Goal: Task Accomplishment & Management: Use online tool/utility

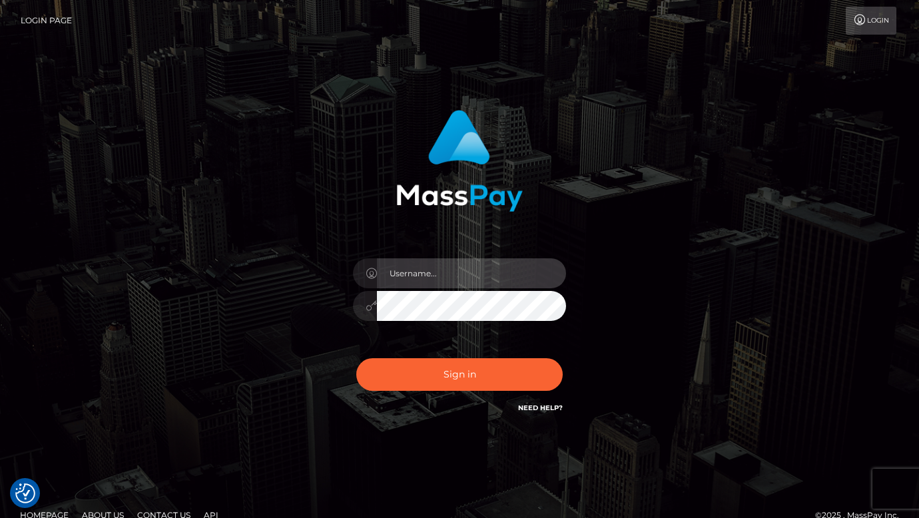
click at [431, 275] on input "text" at bounding box center [471, 273] width 189 height 30
type input "[DOMAIN_NAME]"
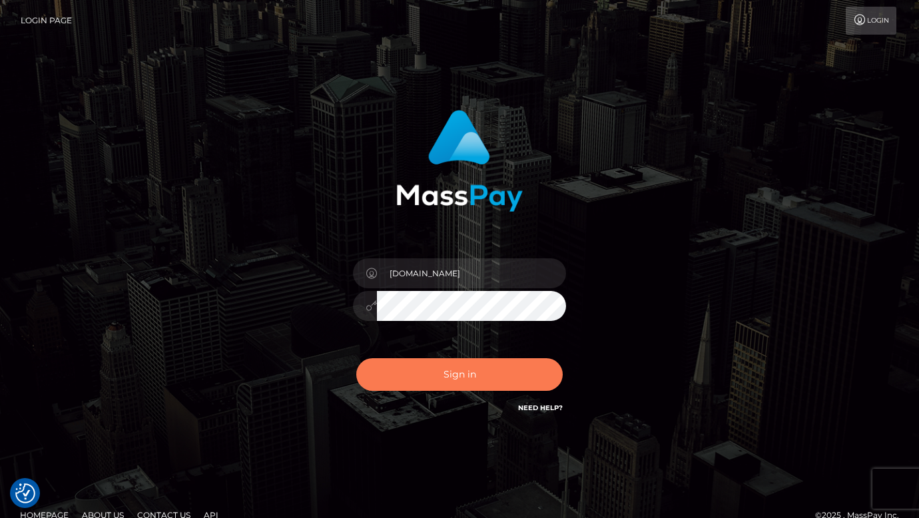
click at [448, 362] on button "Sign in" at bounding box center [459, 374] width 206 height 33
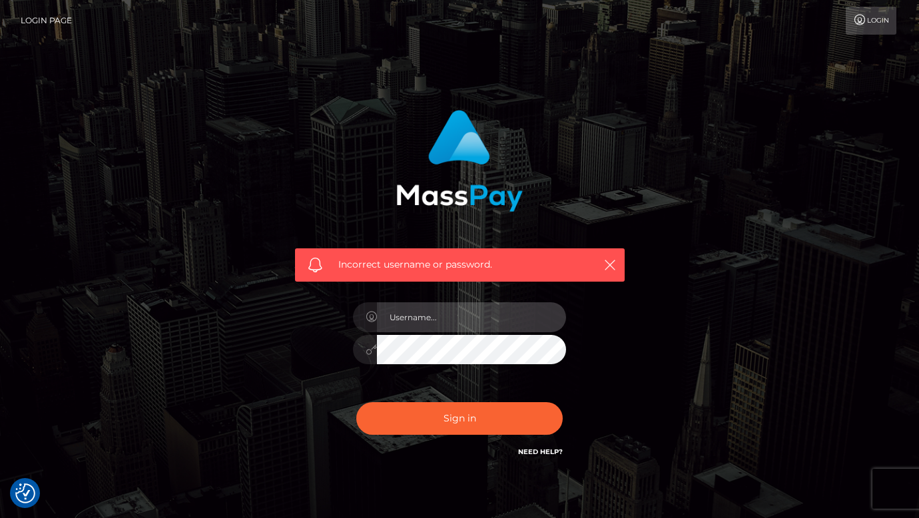
click at [414, 305] on input "text" at bounding box center [471, 317] width 189 height 30
type input "dmen.fire"
click at [418, 321] on input "[DOMAIN_NAME]" at bounding box center [471, 317] width 189 height 30
click at [492, 326] on input "[DOMAIN_NAME]" at bounding box center [471, 317] width 189 height 30
click at [452, 324] on input "dmen.fire" at bounding box center [471, 317] width 189 height 30
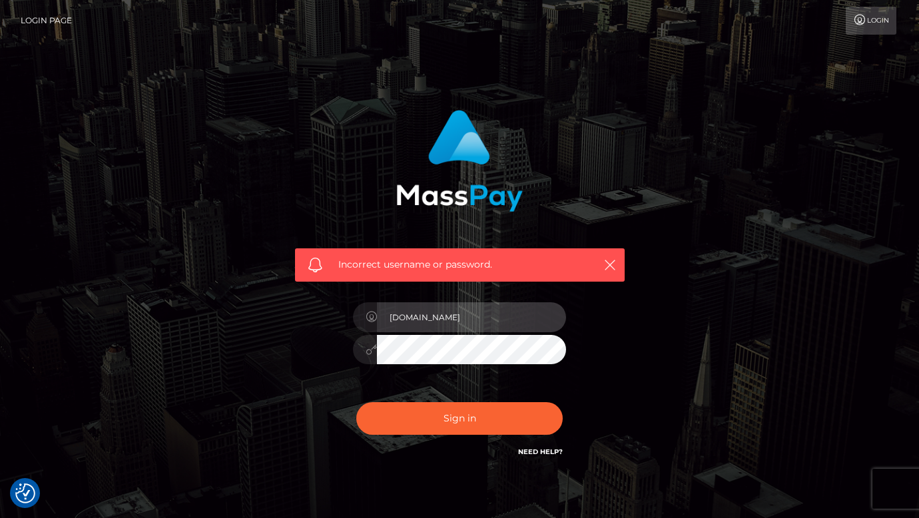
click at [452, 324] on input "dmen.fire" at bounding box center [471, 317] width 189 height 30
click at [703, 396] on div "Incorrect username or password." at bounding box center [459, 291] width 759 height 383
click at [410, 314] on input "text" at bounding box center [471, 317] width 189 height 30
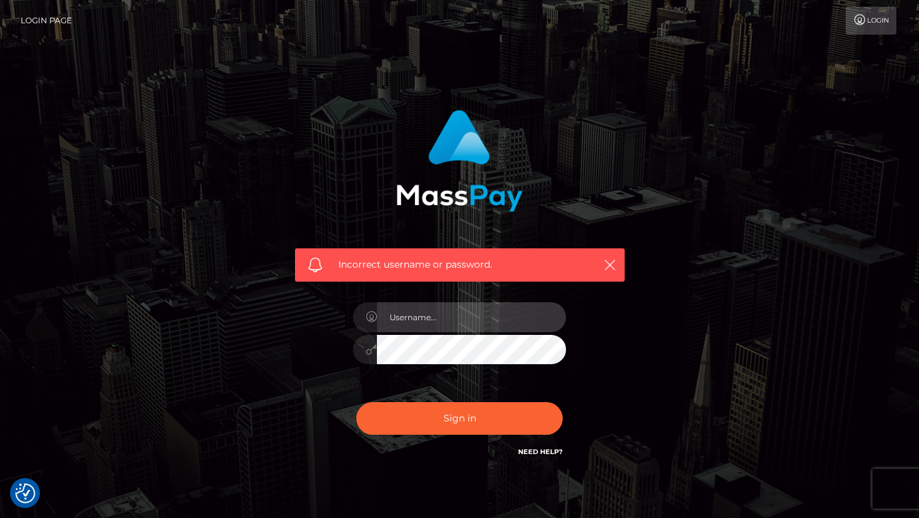
type input "dmen.fire"
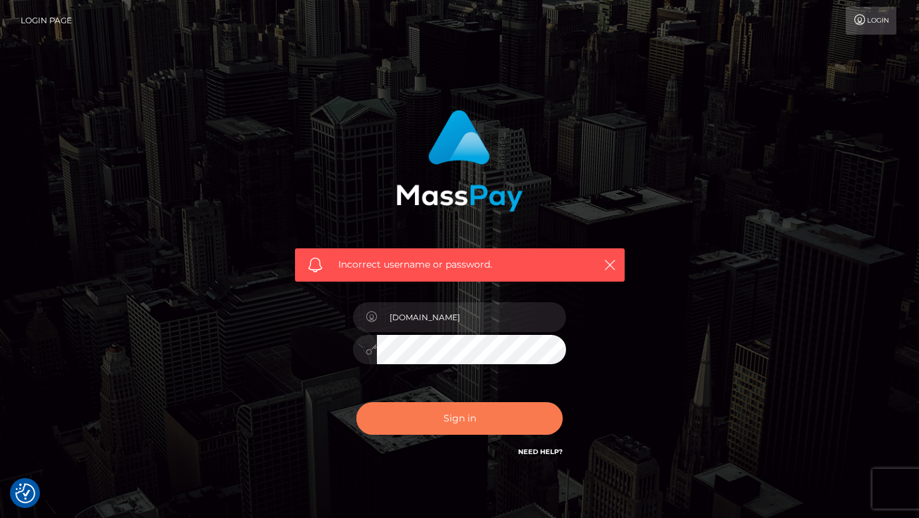
click at [455, 416] on button "Sign in" at bounding box center [459, 418] width 206 height 33
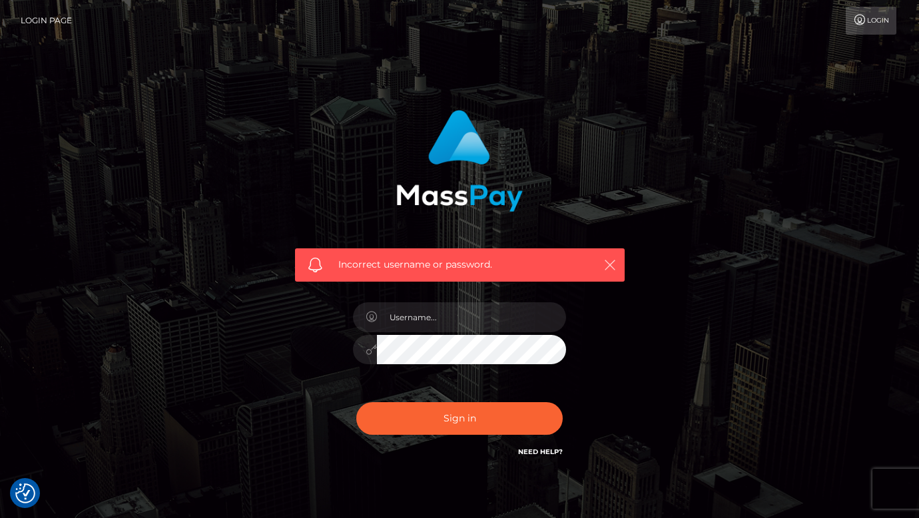
click at [608, 257] on button "button" at bounding box center [609, 264] width 17 height 17
click at [611, 263] on icon "button" at bounding box center [609, 264] width 13 height 13
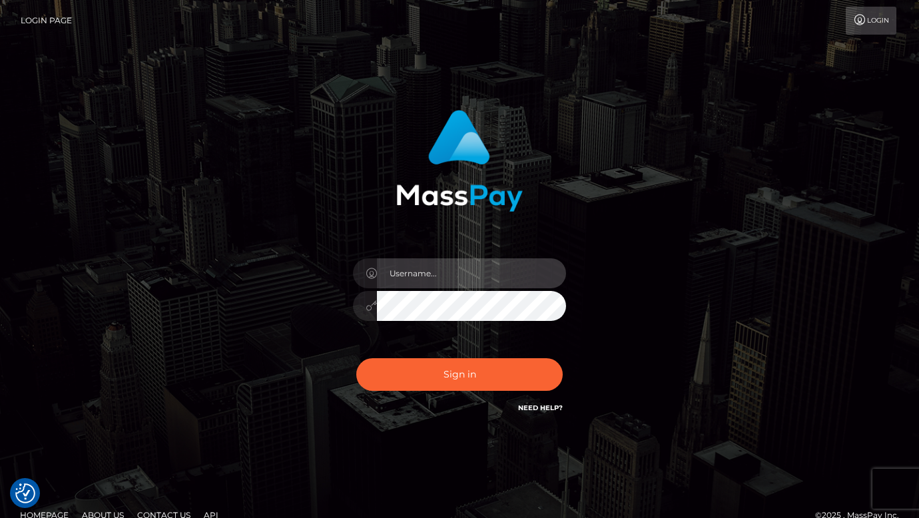
click at [412, 270] on input "text" at bounding box center [471, 273] width 189 height 30
type input "dmen.fire"
click at [471, 358] on div "Sign in Need Help?" at bounding box center [459, 379] width 233 height 59
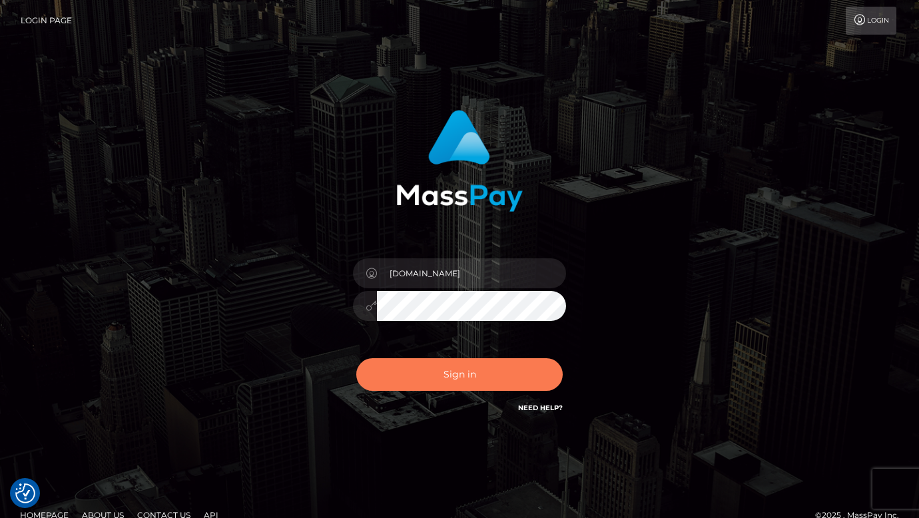
click at [460, 373] on button "Sign in" at bounding box center [459, 374] width 206 height 33
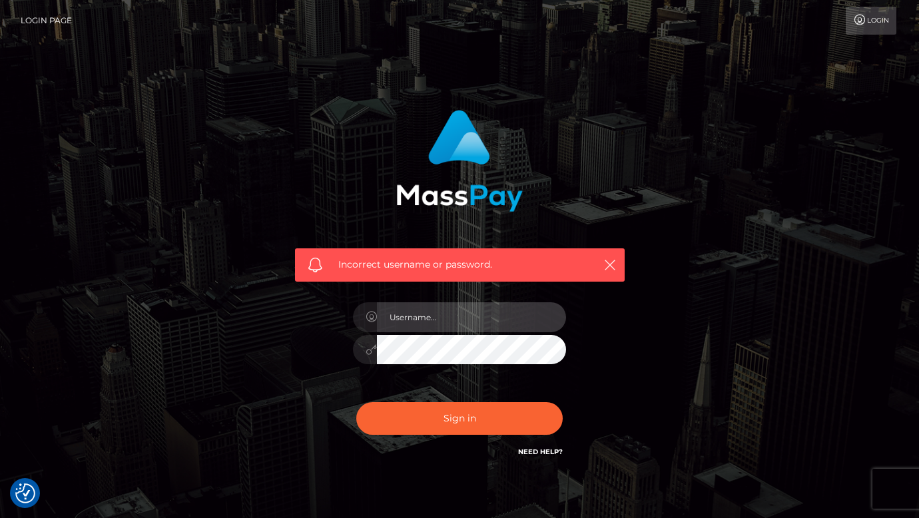
click at [428, 314] on input "text" at bounding box center [471, 317] width 189 height 30
type input "[DOMAIN_NAME]"
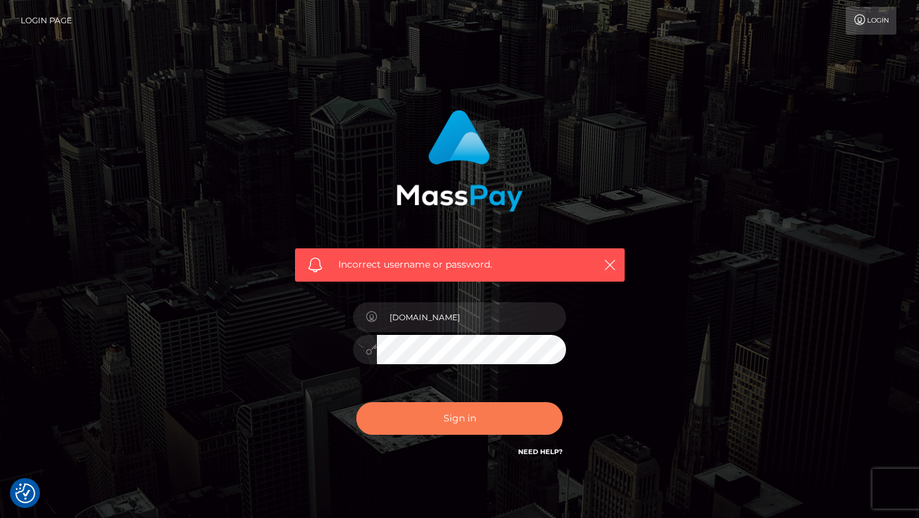
click at [459, 410] on button "Sign in" at bounding box center [459, 418] width 206 height 33
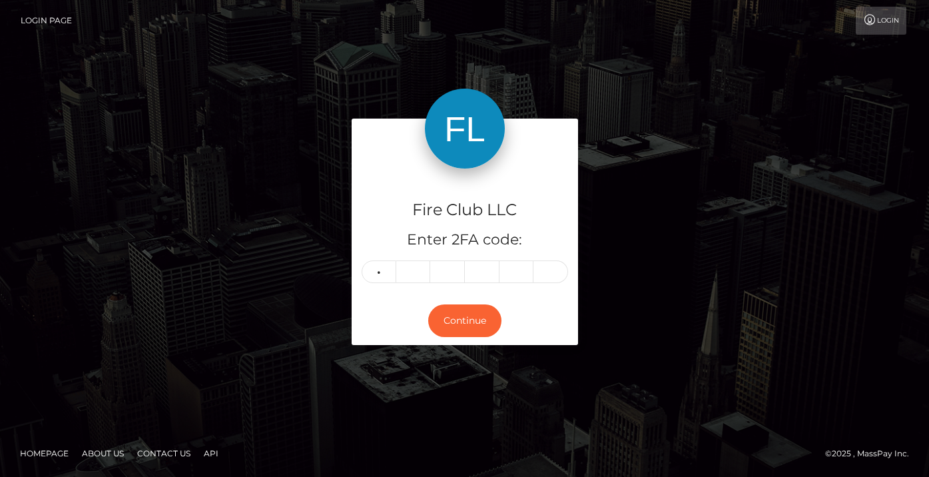
type input "3"
type input "4"
type input "0"
type input "9"
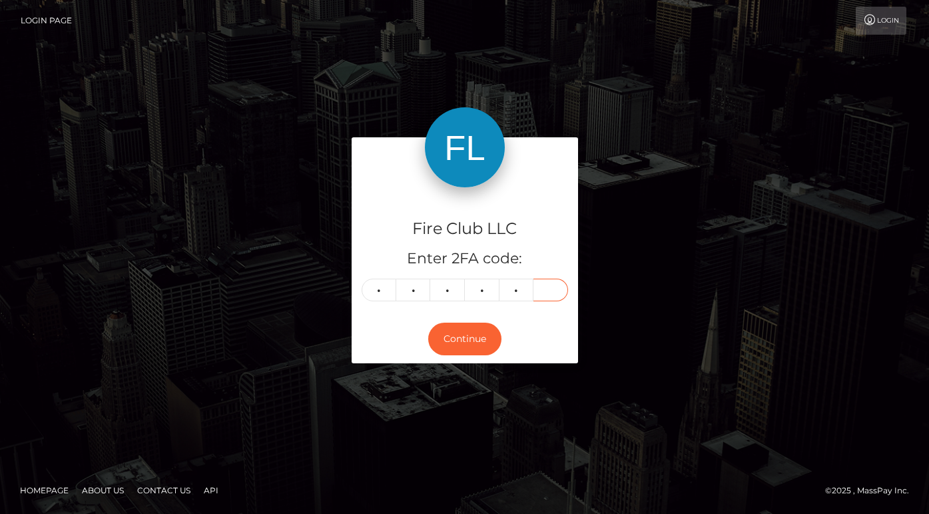
type input "7"
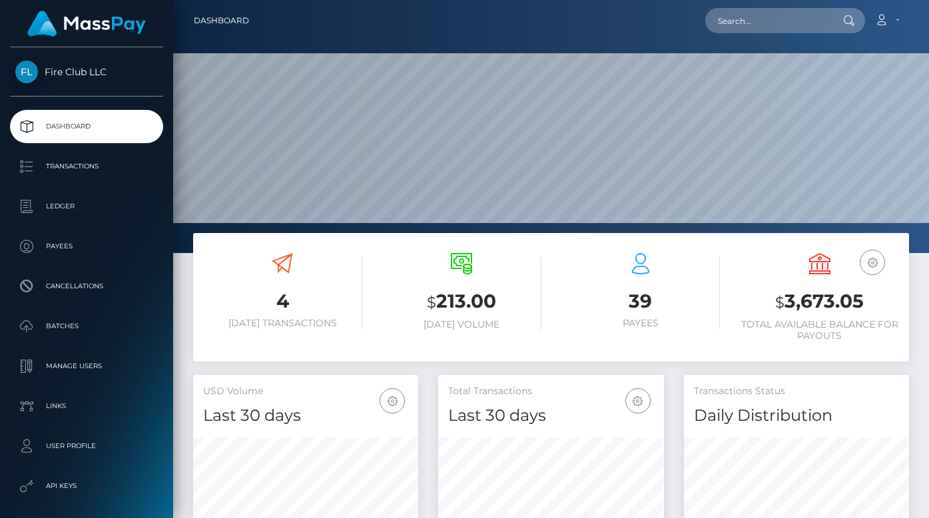
scroll to position [236, 225]
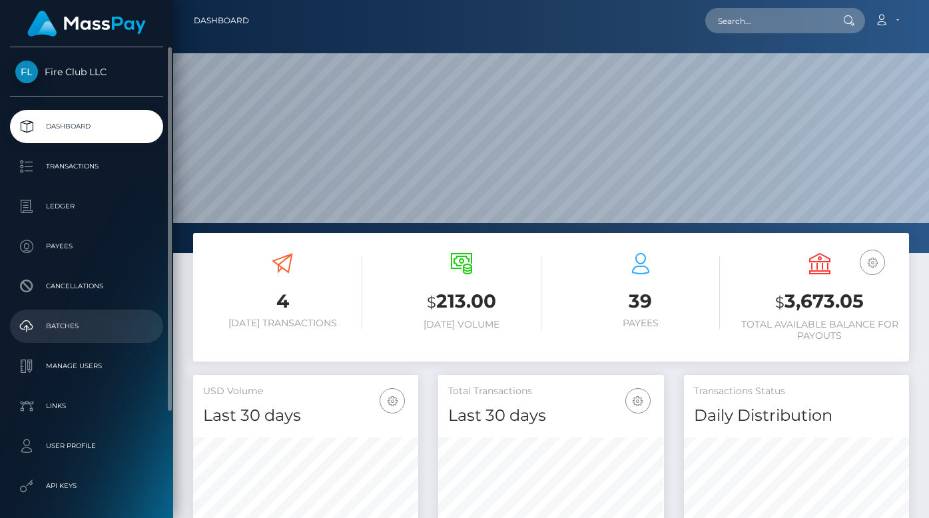
click at [67, 322] on p "Batches" at bounding box center [86, 326] width 143 height 20
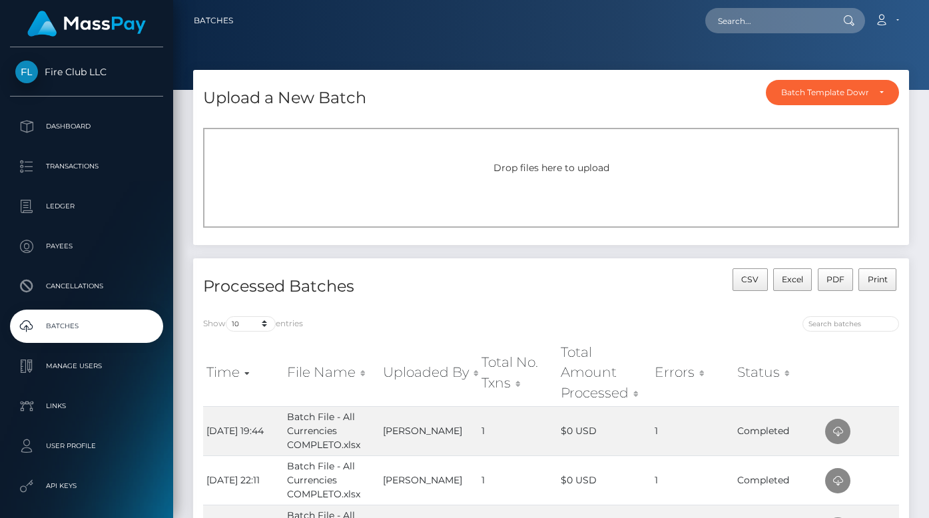
click at [557, 169] on span "Drop files here to upload" at bounding box center [552, 168] width 116 height 12
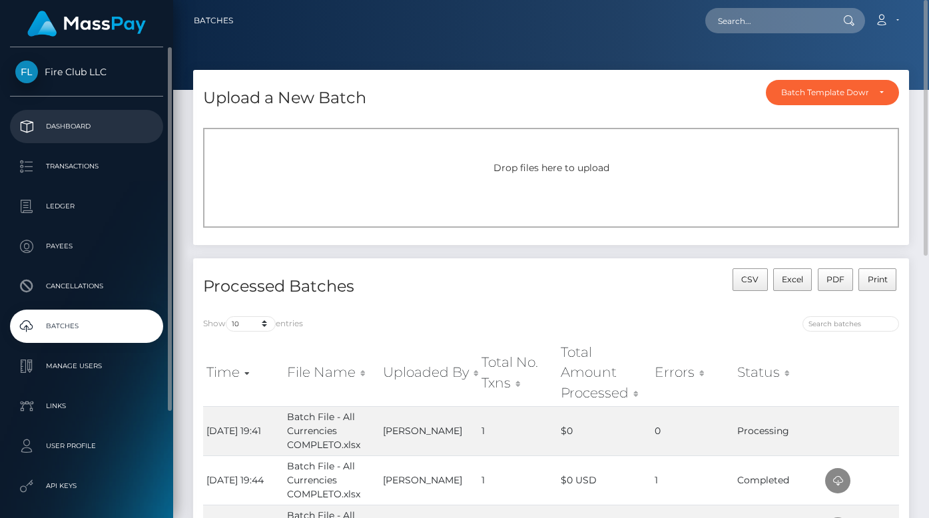
click at [71, 118] on p "Dashboard" at bounding box center [86, 127] width 143 height 20
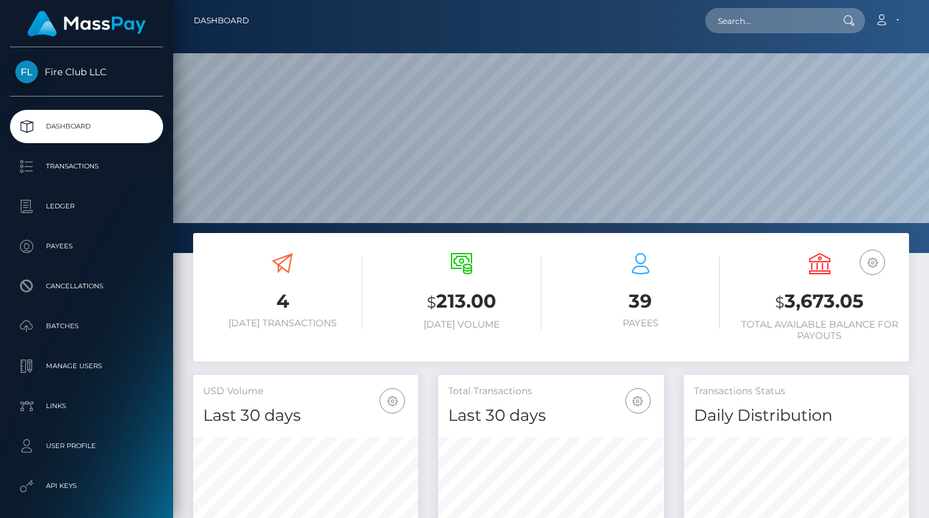
scroll to position [236, 225]
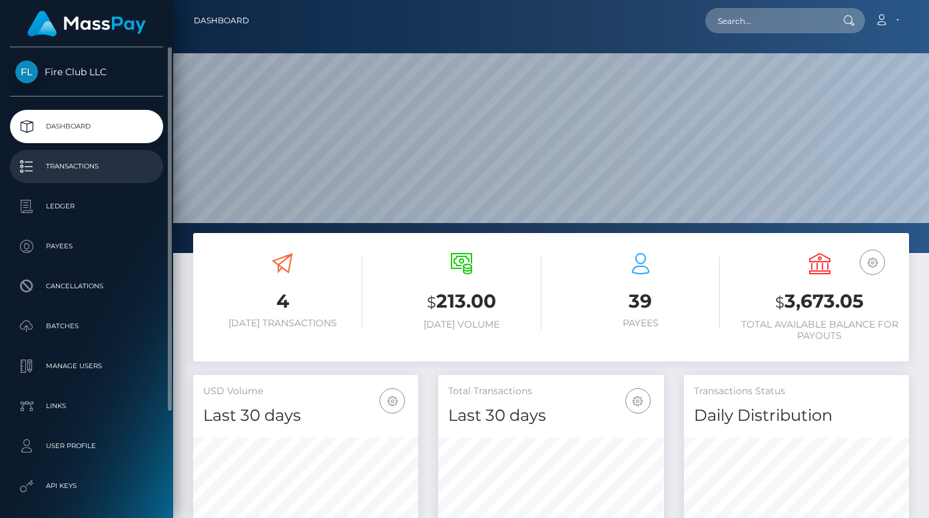
click at [76, 173] on p "Transactions" at bounding box center [86, 167] width 143 height 20
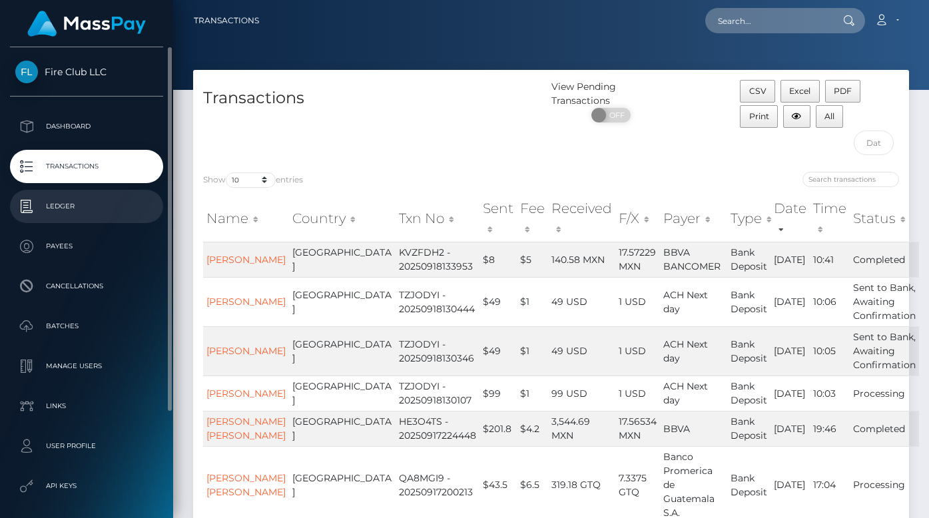
click at [65, 204] on p "Ledger" at bounding box center [86, 206] width 143 height 20
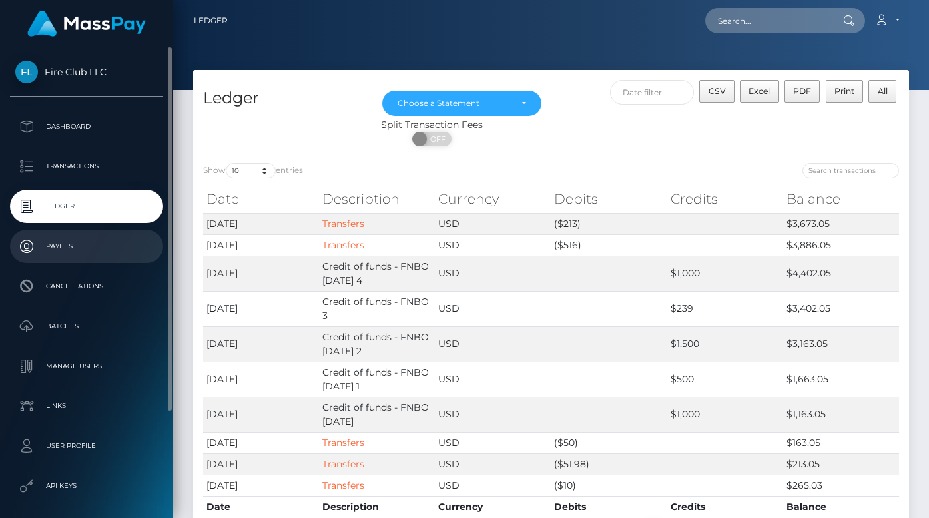
click at [70, 249] on p "Payees" at bounding box center [86, 246] width 143 height 20
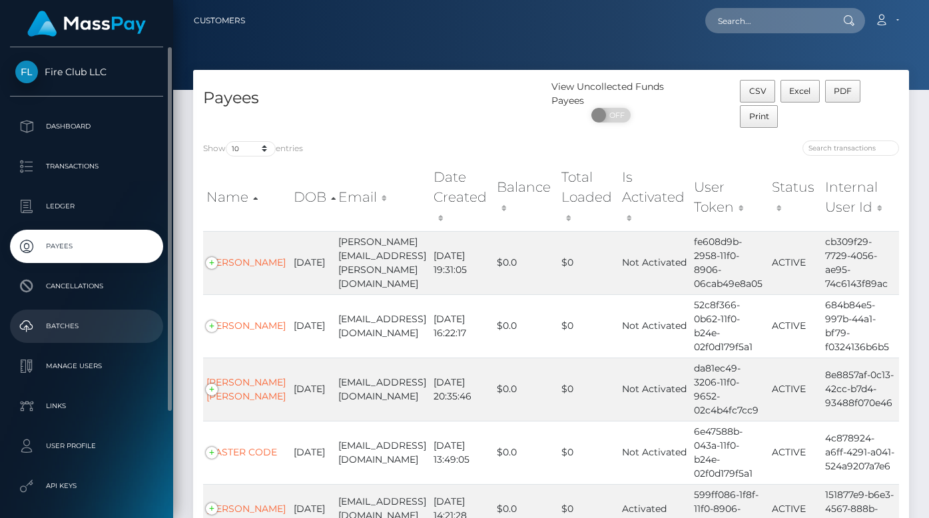
click at [67, 320] on p "Batches" at bounding box center [86, 326] width 143 height 20
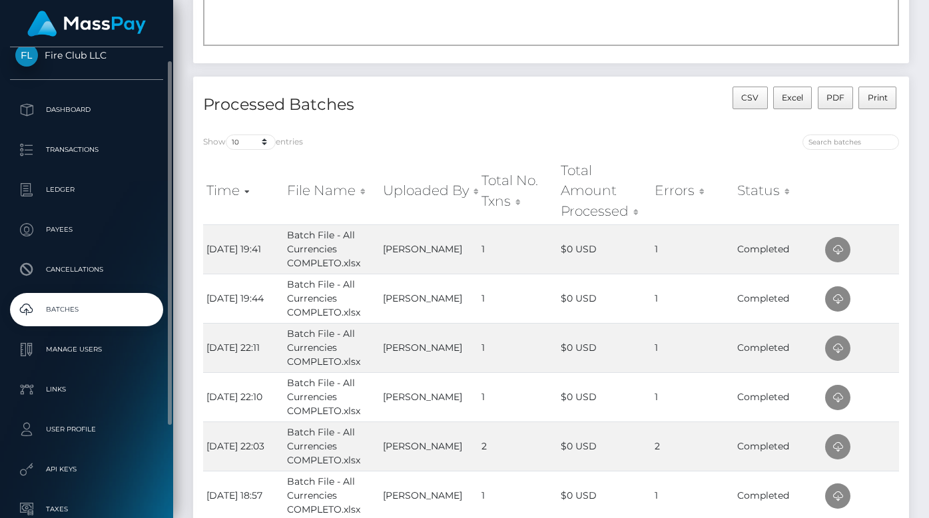
scroll to position [18, 0]
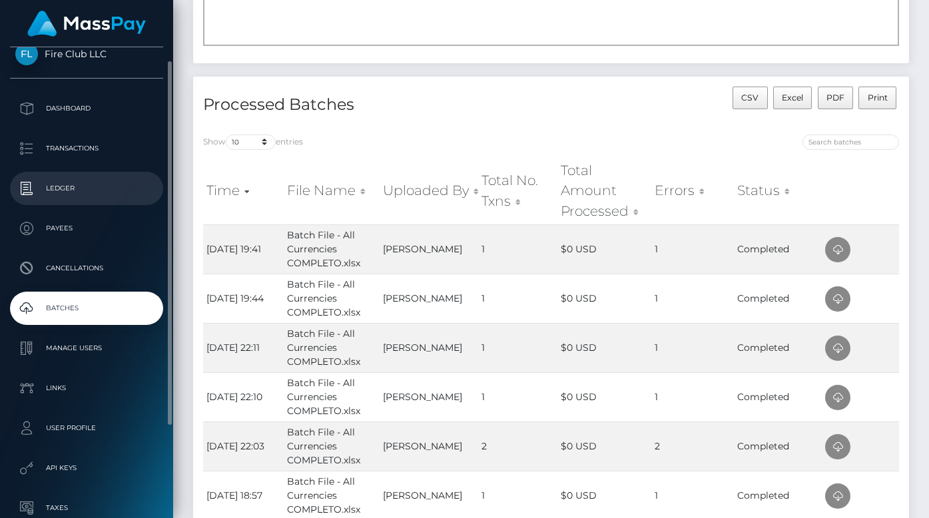
click at [64, 175] on link "Ledger" at bounding box center [86, 188] width 153 height 33
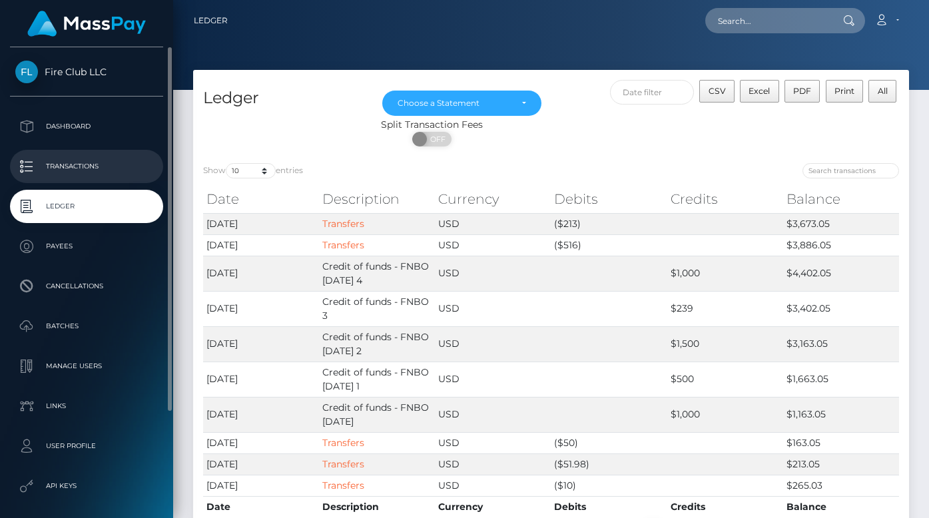
click at [77, 160] on p "Transactions" at bounding box center [86, 167] width 143 height 20
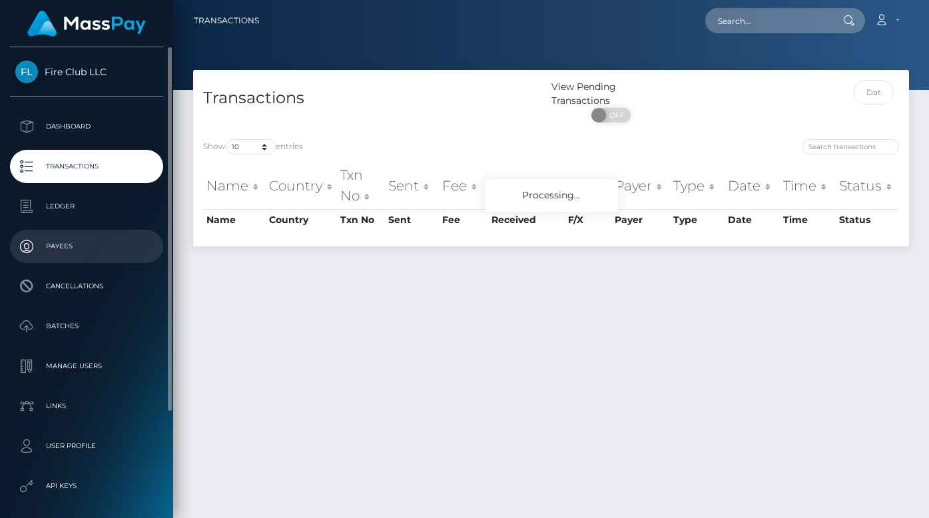
click at [67, 243] on p "Payees" at bounding box center [86, 246] width 143 height 20
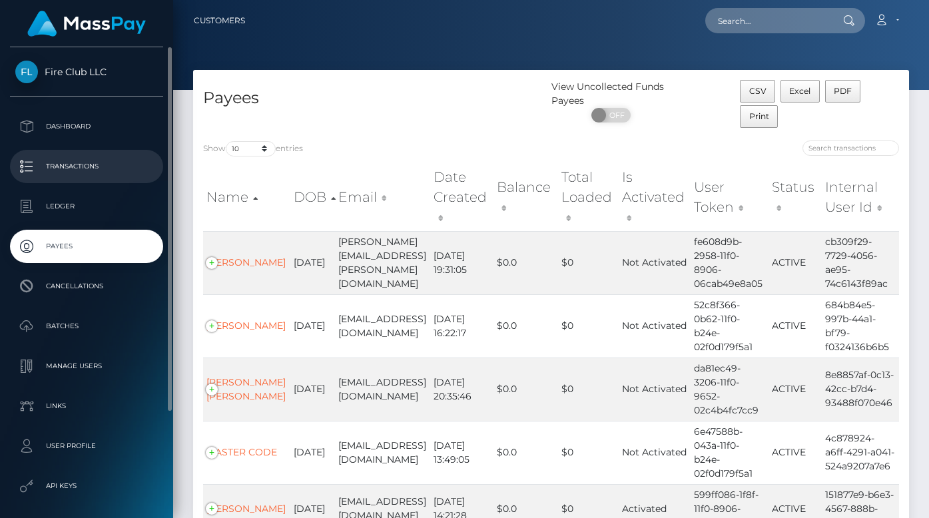
click at [65, 157] on p "Transactions" at bounding box center [86, 167] width 143 height 20
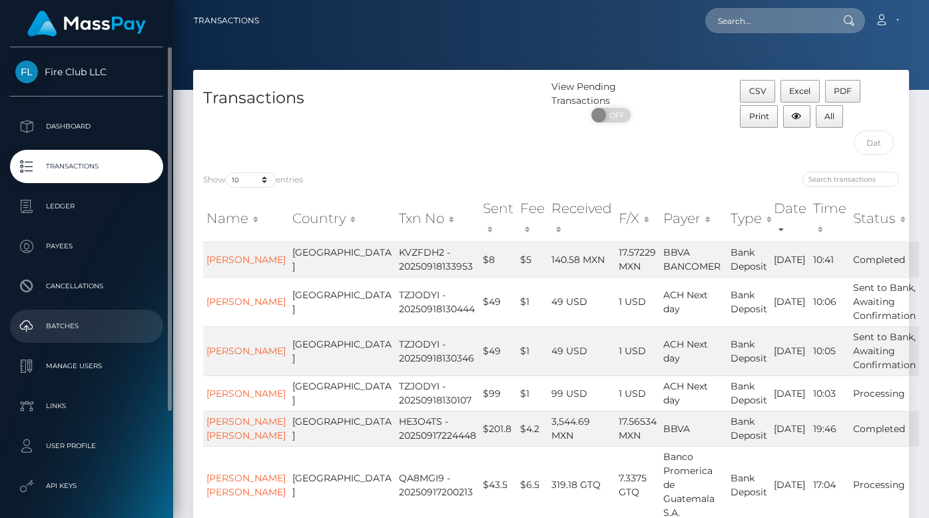
click at [78, 318] on p "Batches" at bounding box center [86, 326] width 143 height 20
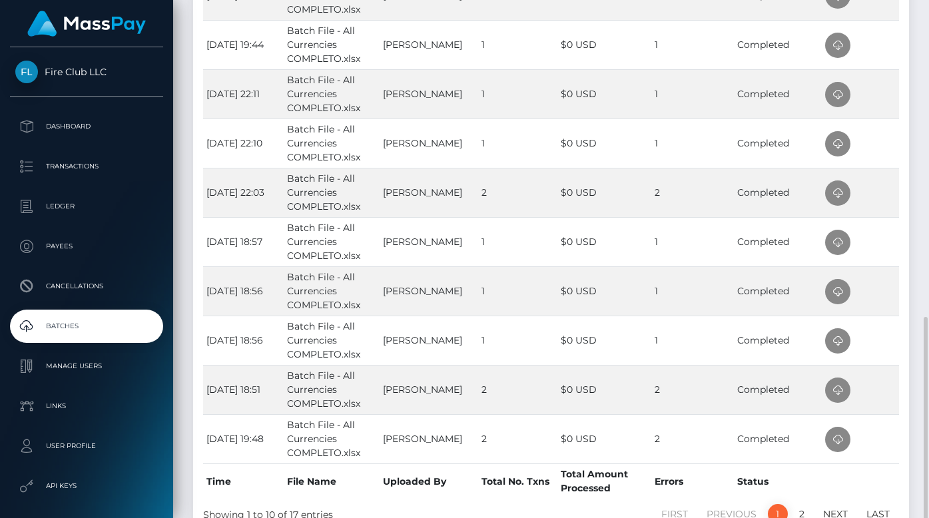
scroll to position [529, 0]
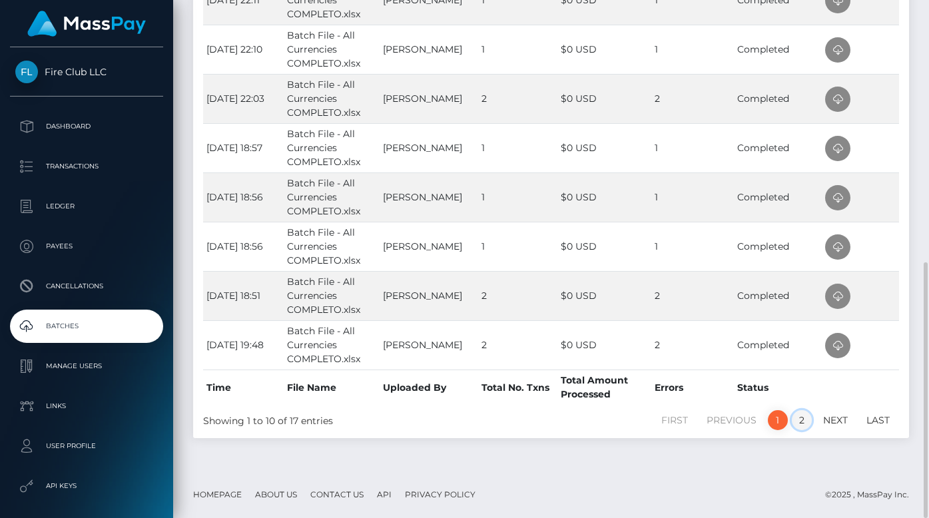
click at [799, 419] on link "2" at bounding box center [802, 420] width 20 height 20
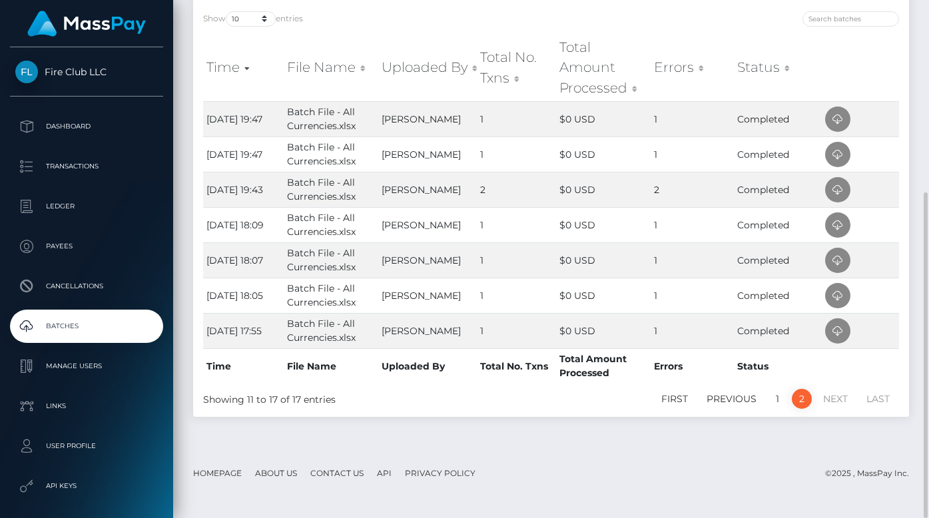
scroll to position [304, 0]
click at [775, 401] on link "1" at bounding box center [778, 400] width 20 height 20
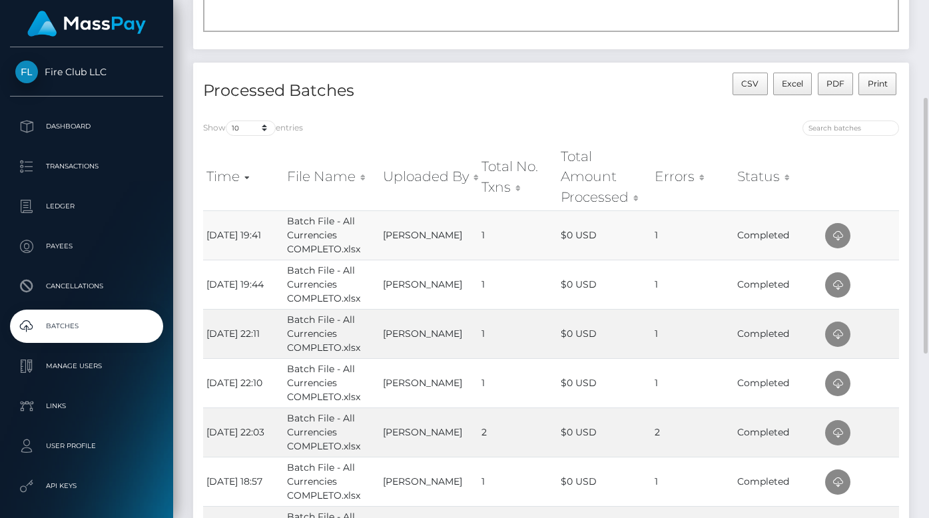
scroll to position [196, 0]
click at [803, 227] on td "Completed" at bounding box center [778, 234] width 88 height 49
click at [839, 239] on icon at bounding box center [838, 235] width 16 height 17
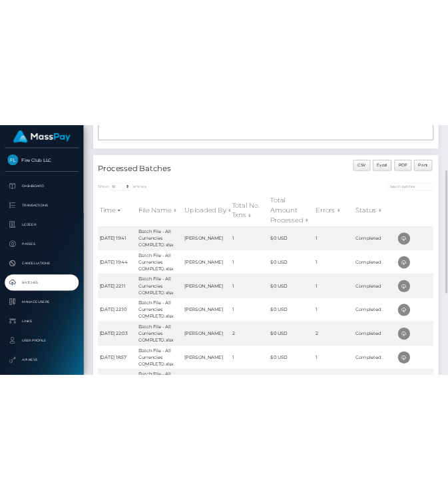
scroll to position [0, 0]
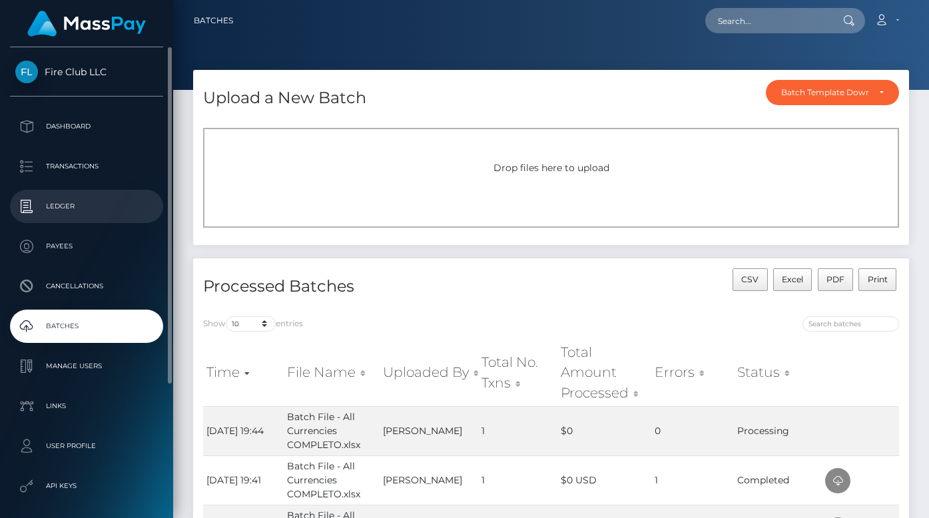
click at [83, 206] on p "Ledger" at bounding box center [86, 206] width 143 height 20
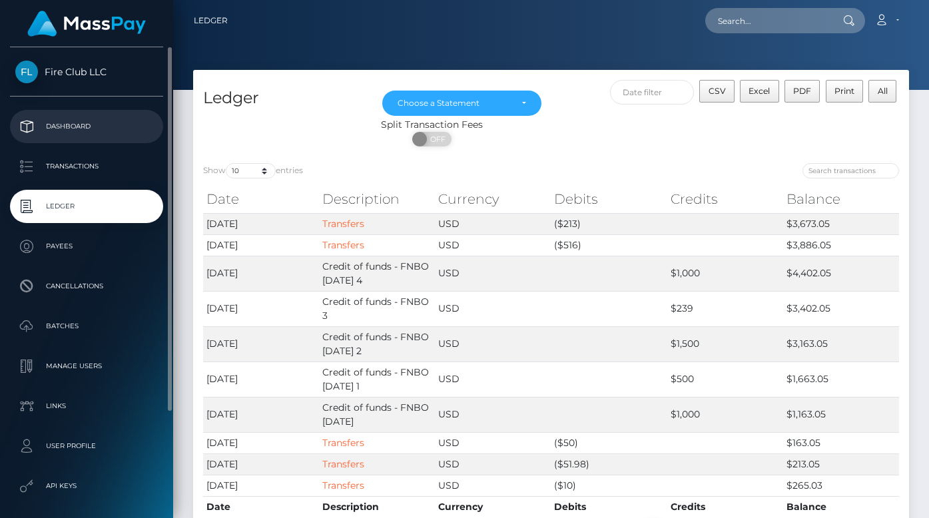
click at [84, 111] on link "Dashboard" at bounding box center [86, 126] width 153 height 33
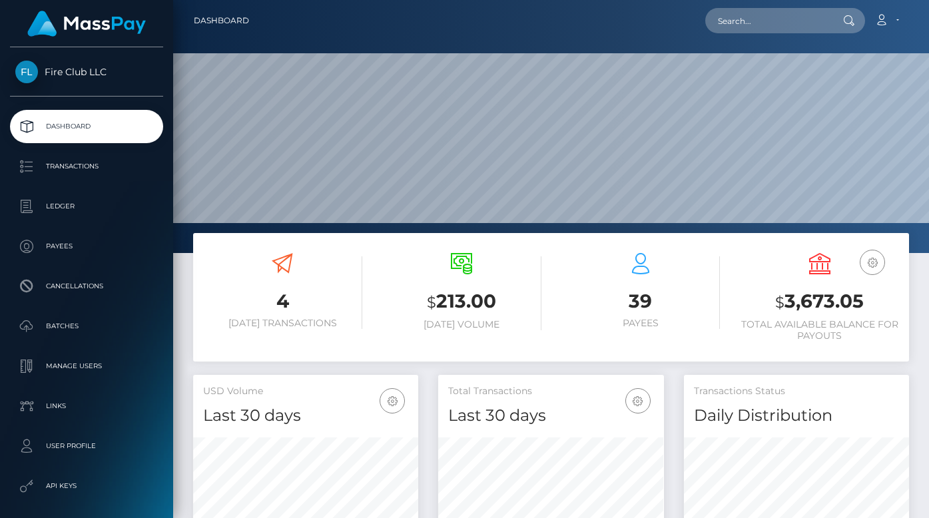
scroll to position [95, 0]
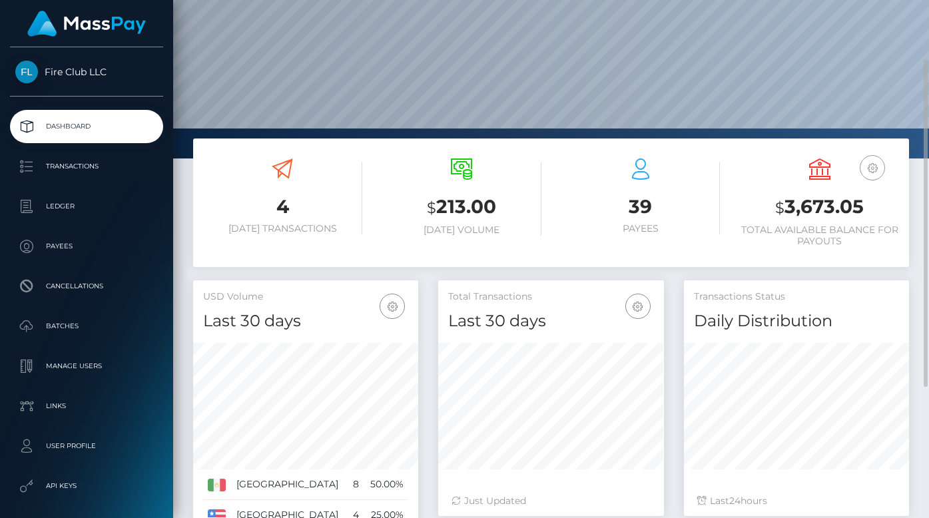
click at [872, 176] on button "button" at bounding box center [872, 167] width 25 height 25
click at [653, 236] on div "39 Payees" at bounding box center [640, 198] width 159 height 99
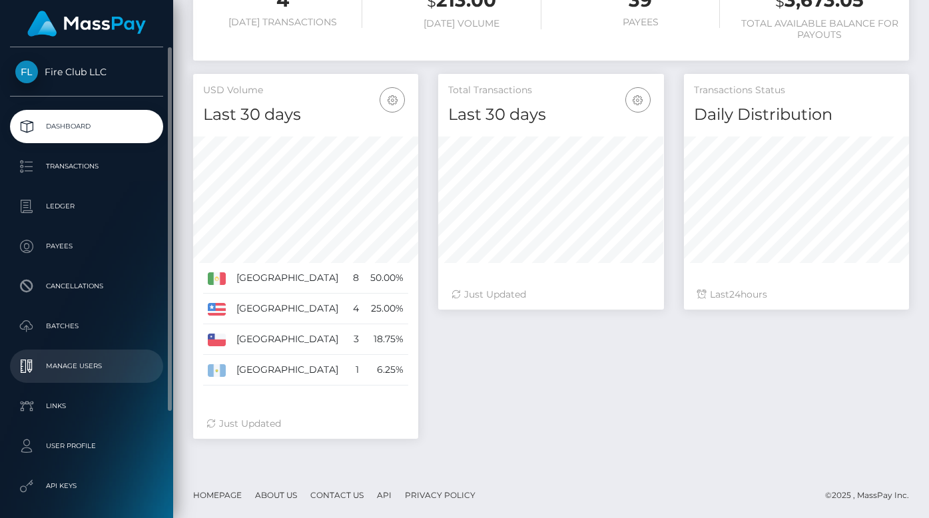
click at [102, 356] on p "Manage Users" at bounding box center [86, 366] width 143 height 20
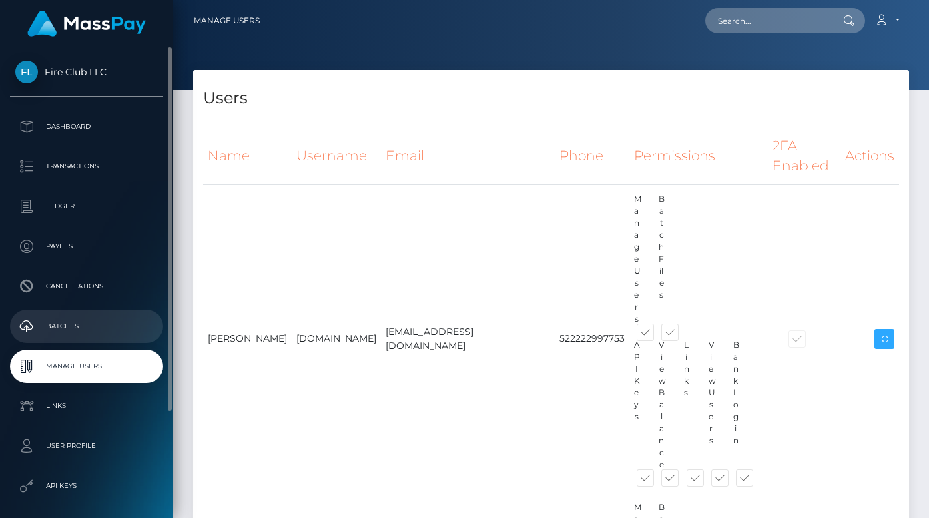
click at [65, 323] on p "Batches" at bounding box center [86, 326] width 143 height 20
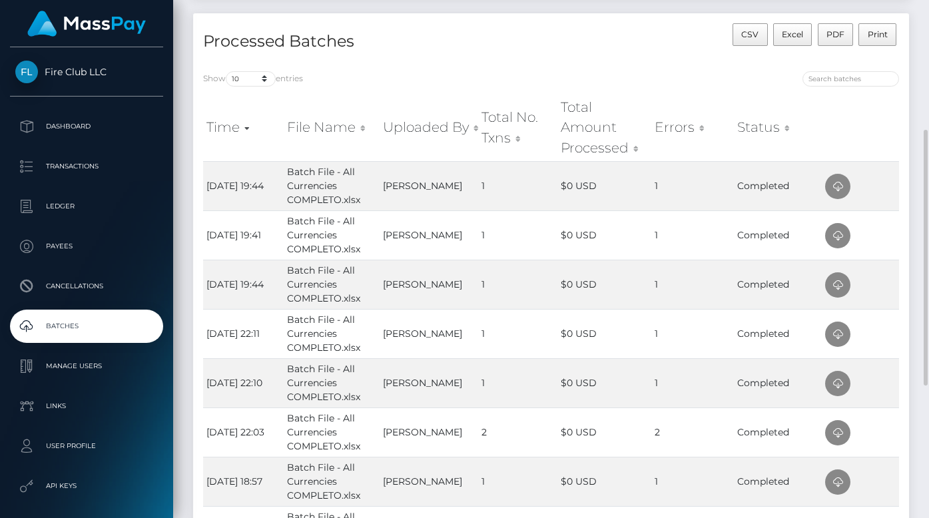
scroll to position [251, 0]
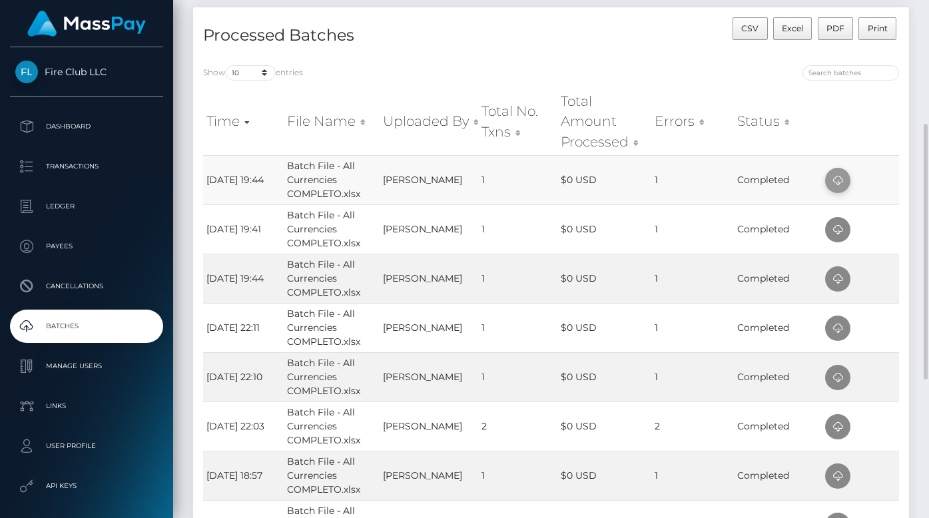
click at [839, 175] on icon at bounding box center [838, 181] width 16 height 17
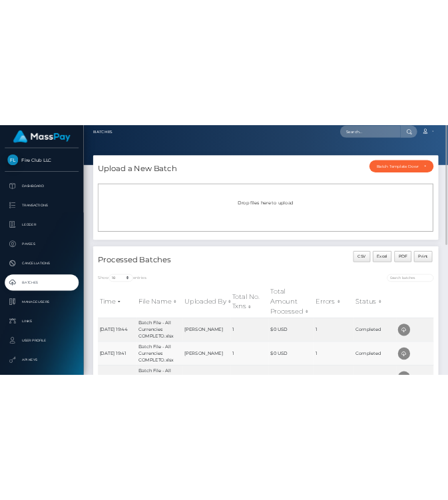
scroll to position [0, 0]
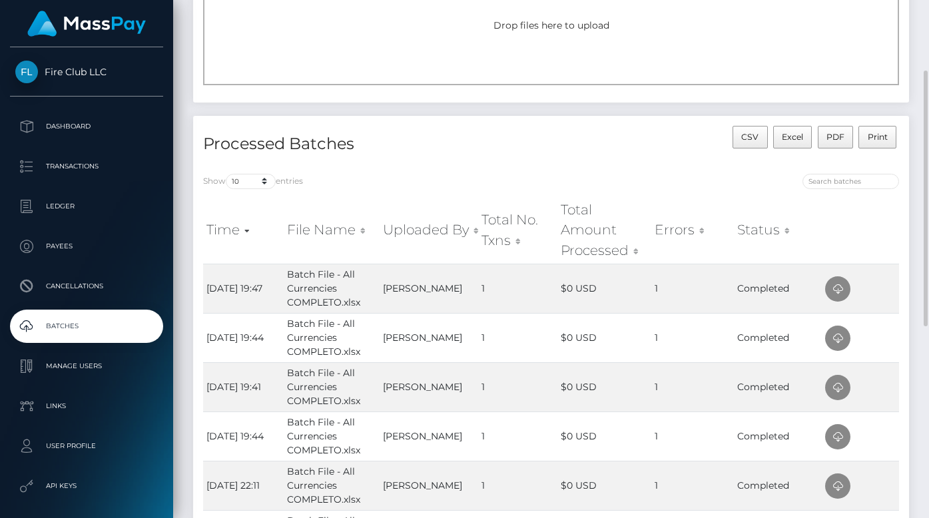
scroll to position [170, 0]
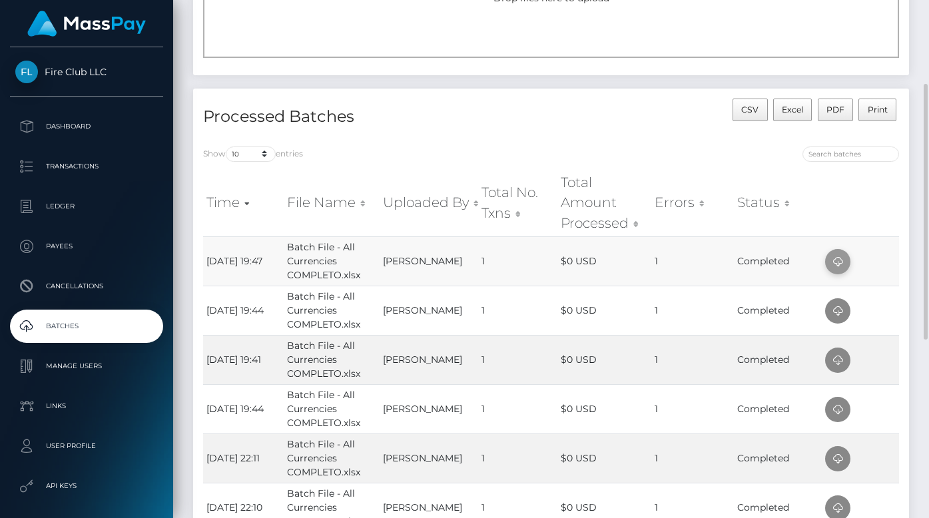
click at [834, 256] on icon at bounding box center [838, 262] width 16 height 17
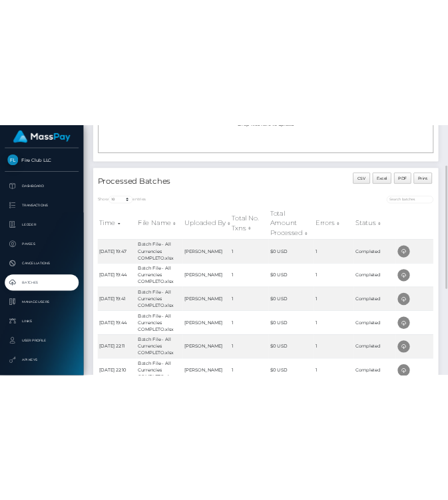
scroll to position [0, 0]
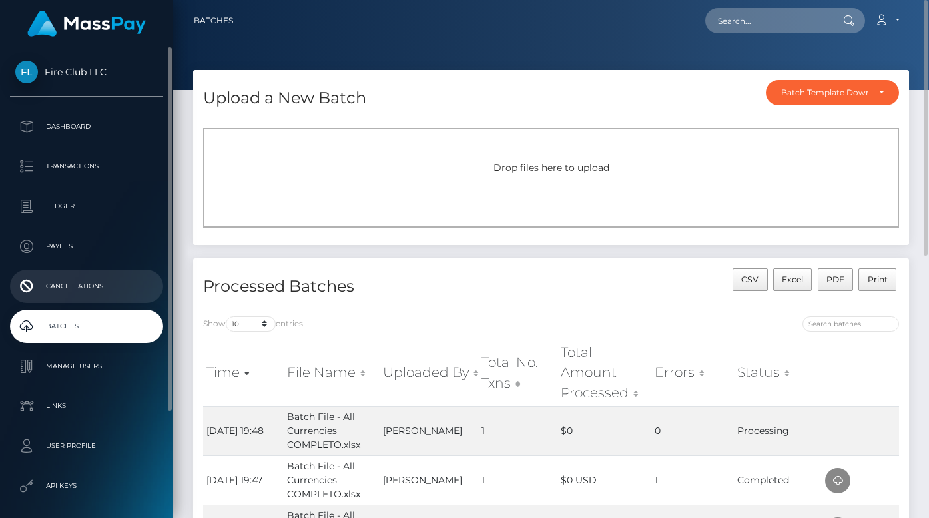
click at [93, 279] on p "Cancellations" at bounding box center [86, 286] width 143 height 20
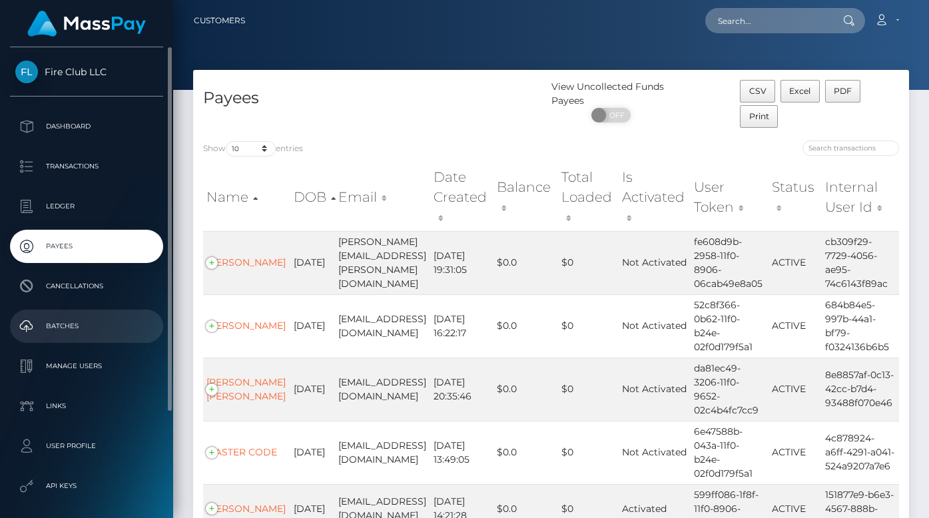
click at [83, 330] on p "Batches" at bounding box center [86, 326] width 143 height 20
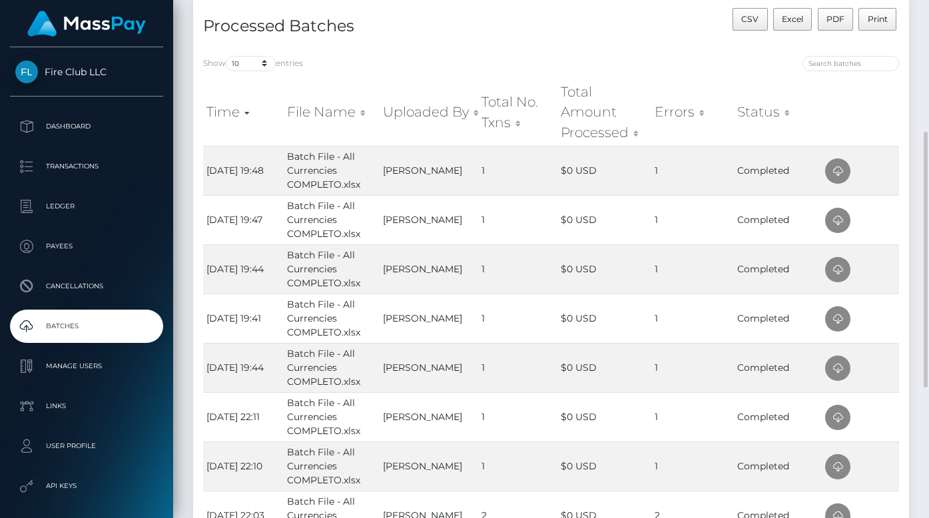
scroll to position [262, 0]
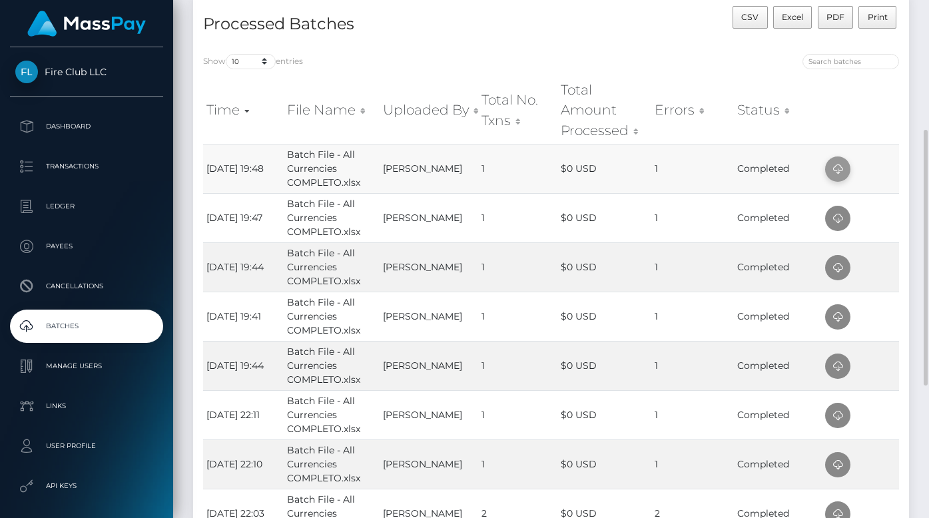
click at [837, 171] on icon at bounding box center [838, 169] width 16 height 17
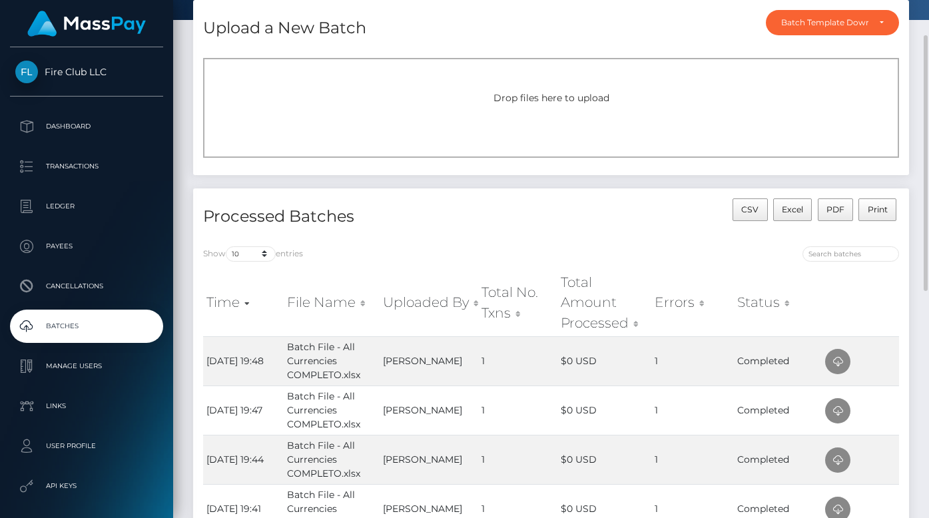
scroll to position [72, 0]
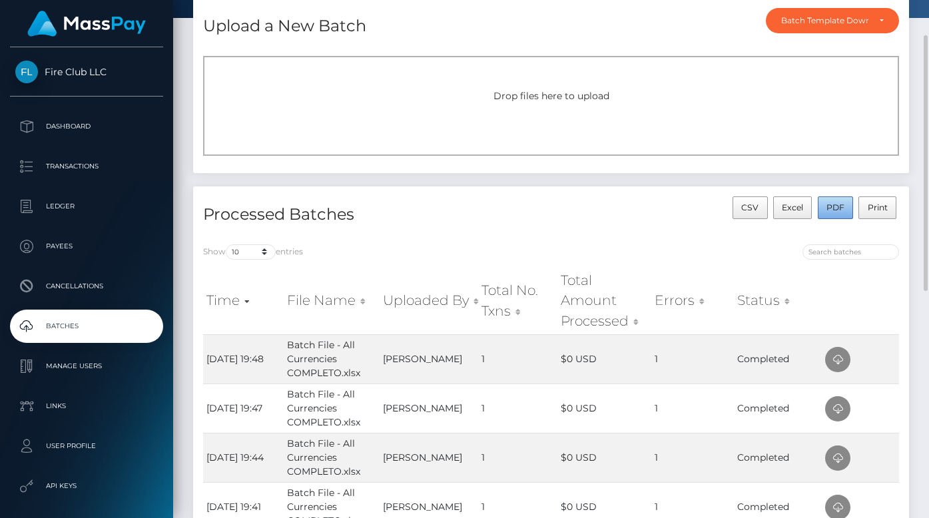
click at [837, 204] on span "PDF" at bounding box center [836, 207] width 18 height 10
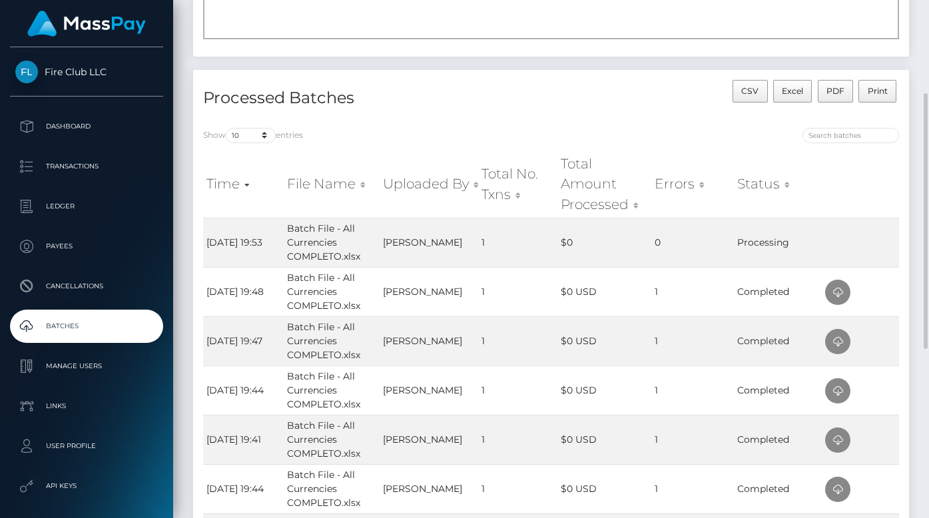
scroll to position [189, 0]
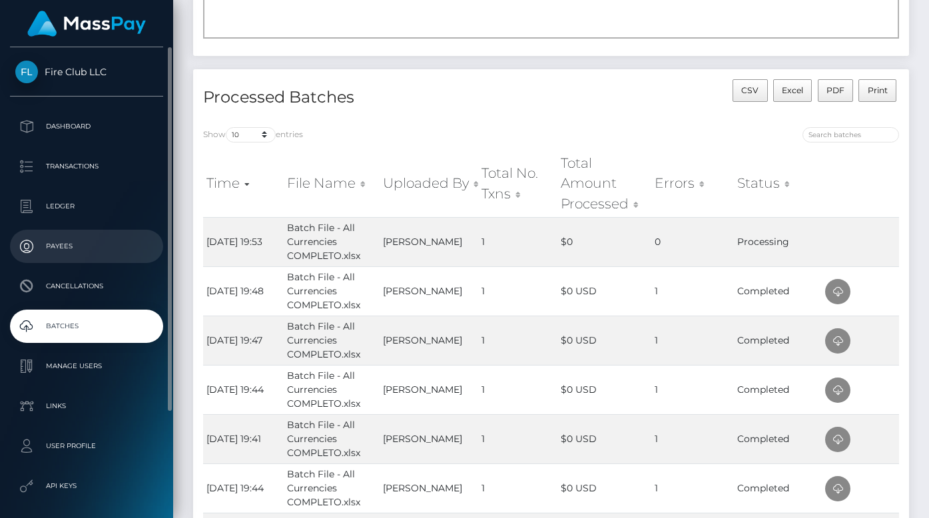
click at [84, 242] on p "Payees" at bounding box center [86, 246] width 143 height 20
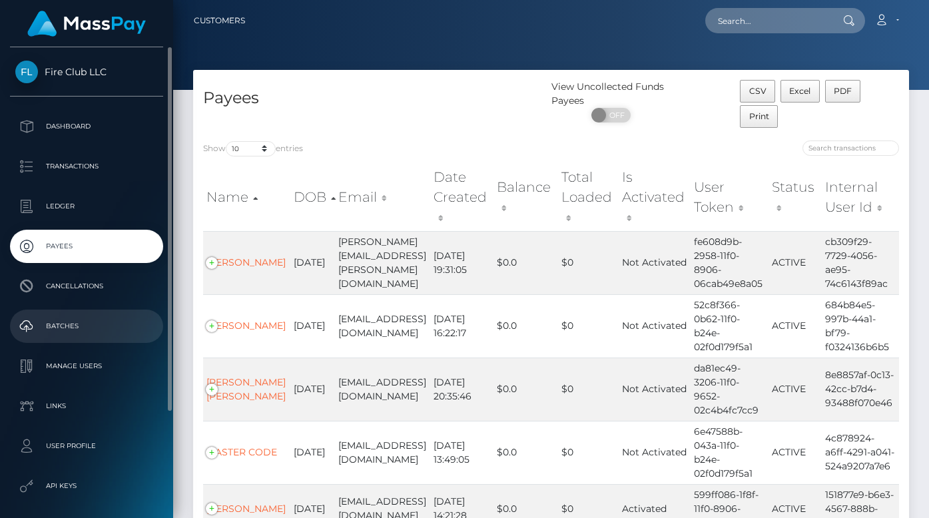
click at [63, 311] on link "Batches" at bounding box center [86, 326] width 153 height 33
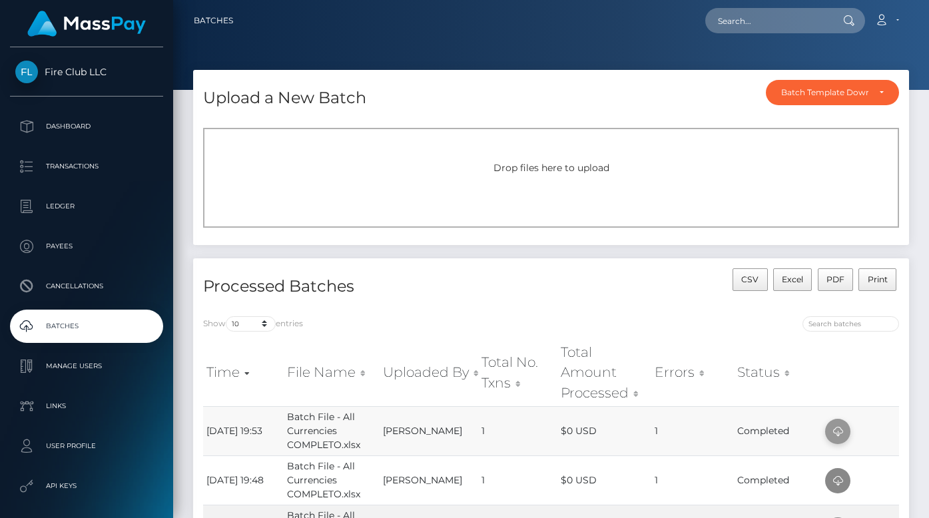
click at [837, 428] on icon at bounding box center [838, 432] width 16 height 17
